Goal: Transaction & Acquisition: Purchase product/service

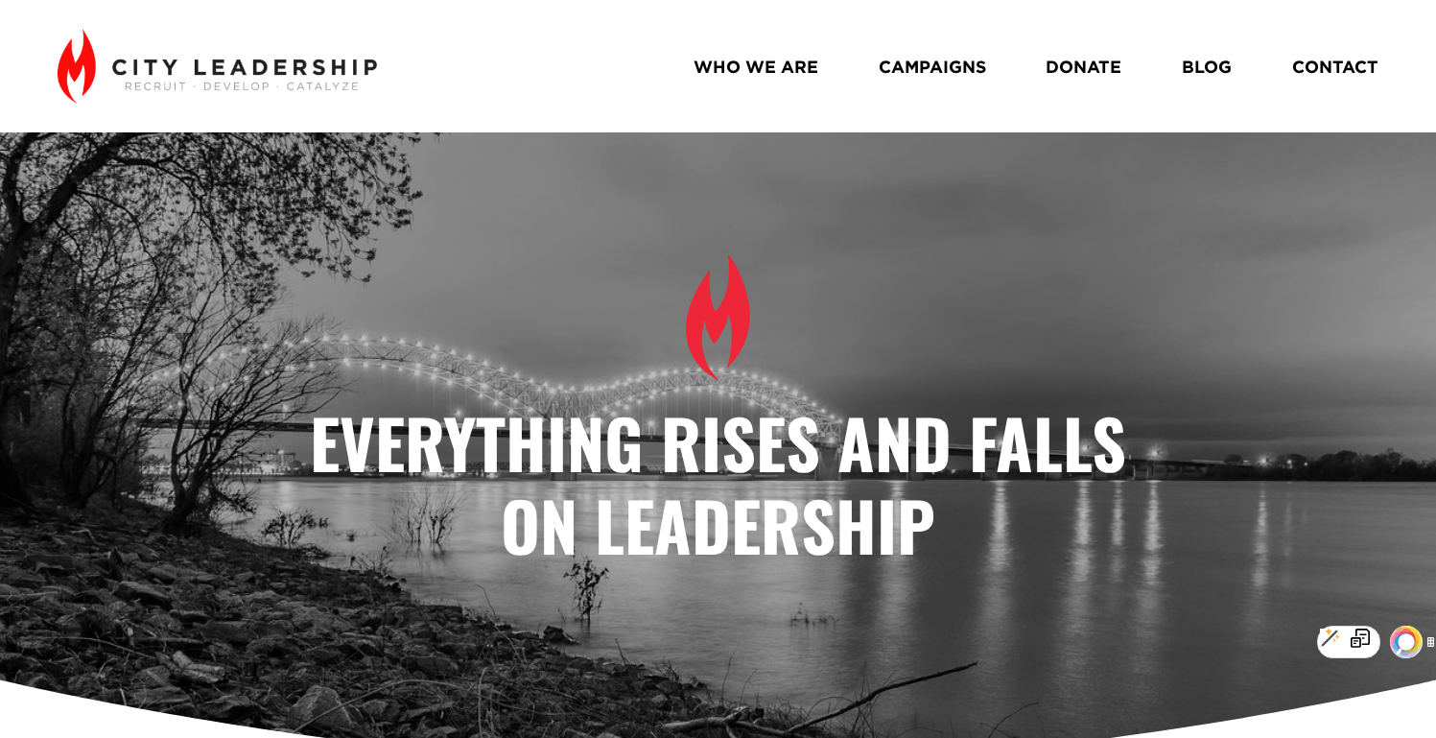
click at [1331, 56] on link "CONTACT" at bounding box center [1335, 66] width 86 height 35
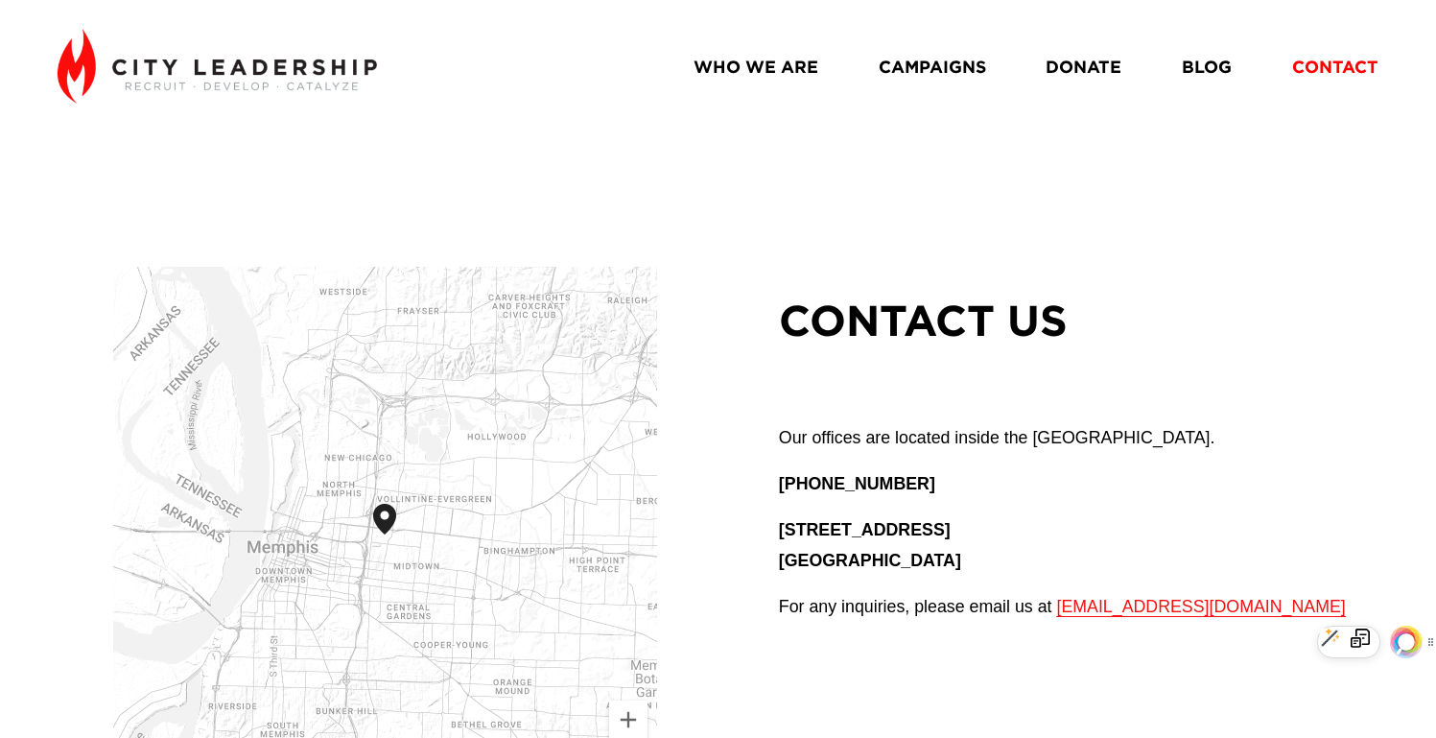
click at [789, 64] on link "WHO WE ARE" at bounding box center [756, 66] width 125 height 35
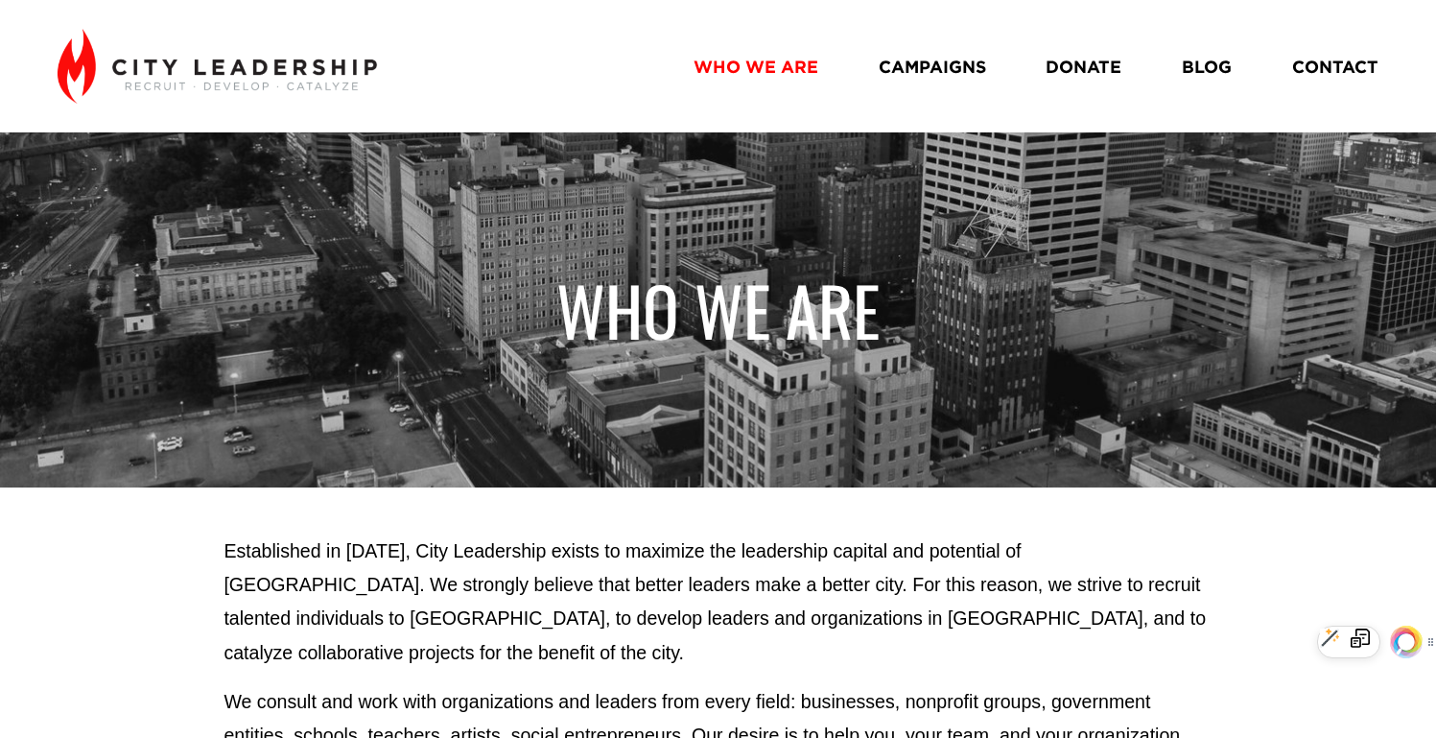
click at [1084, 63] on link "DONATE" at bounding box center [1084, 66] width 76 height 35
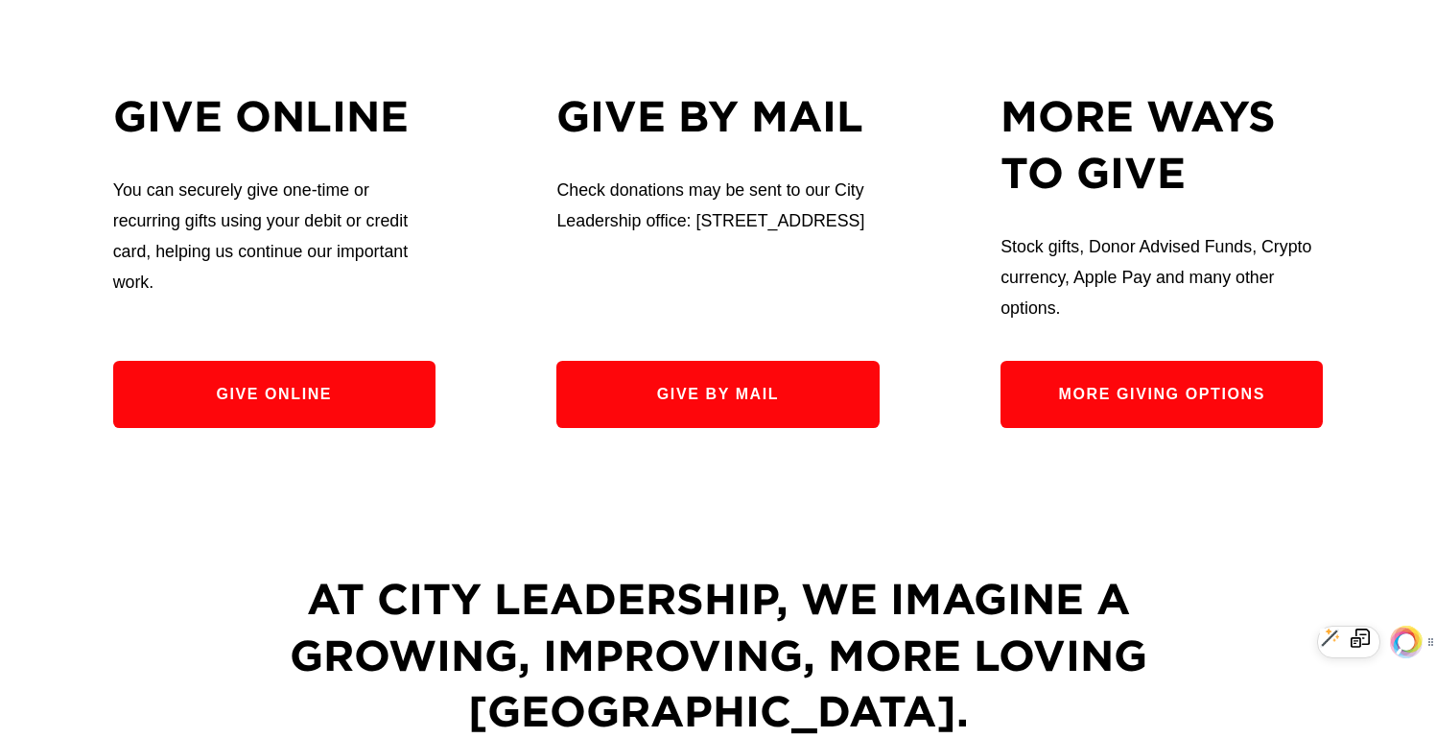
scroll to position [659, 0]
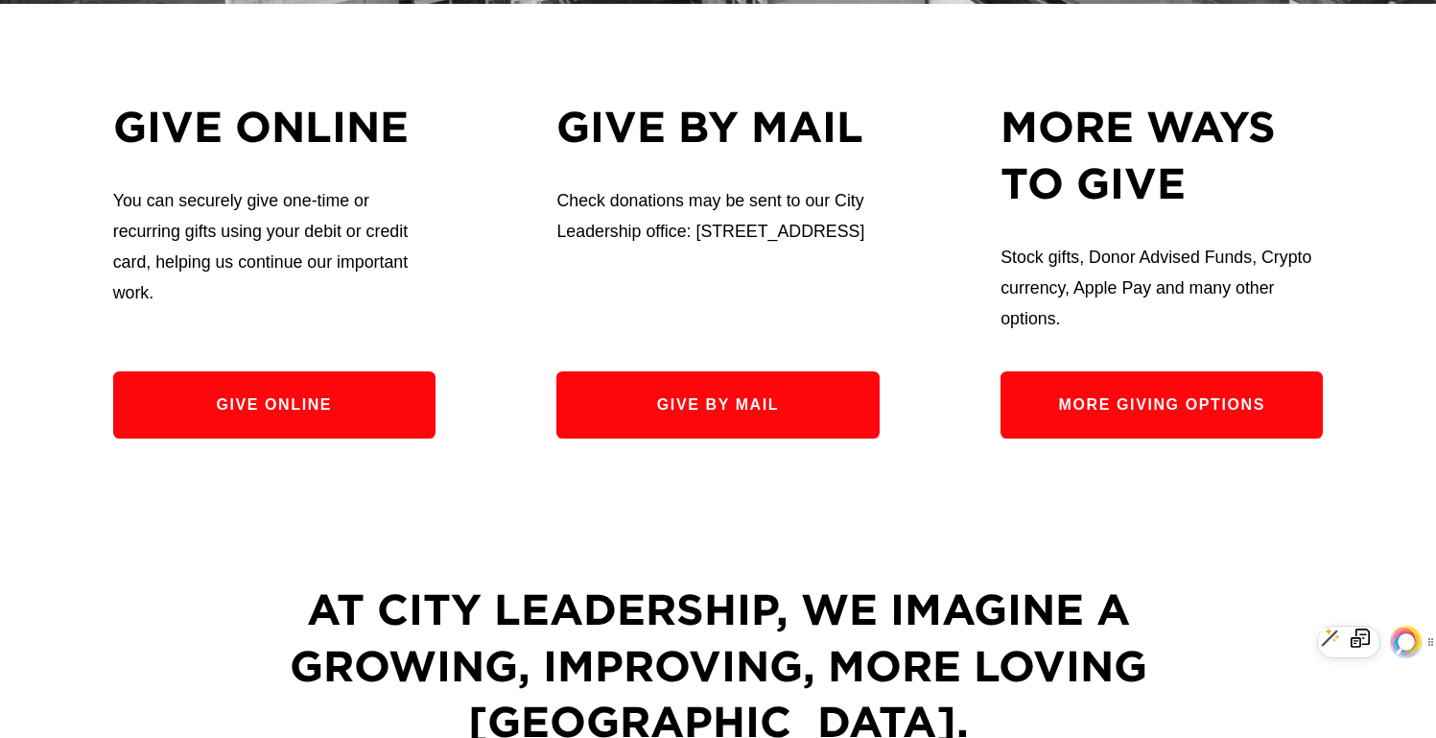
click at [319, 400] on link "Give Online" at bounding box center [274, 404] width 322 height 67
click at [1188, 414] on link "More Giving Options" at bounding box center [1162, 404] width 322 height 67
